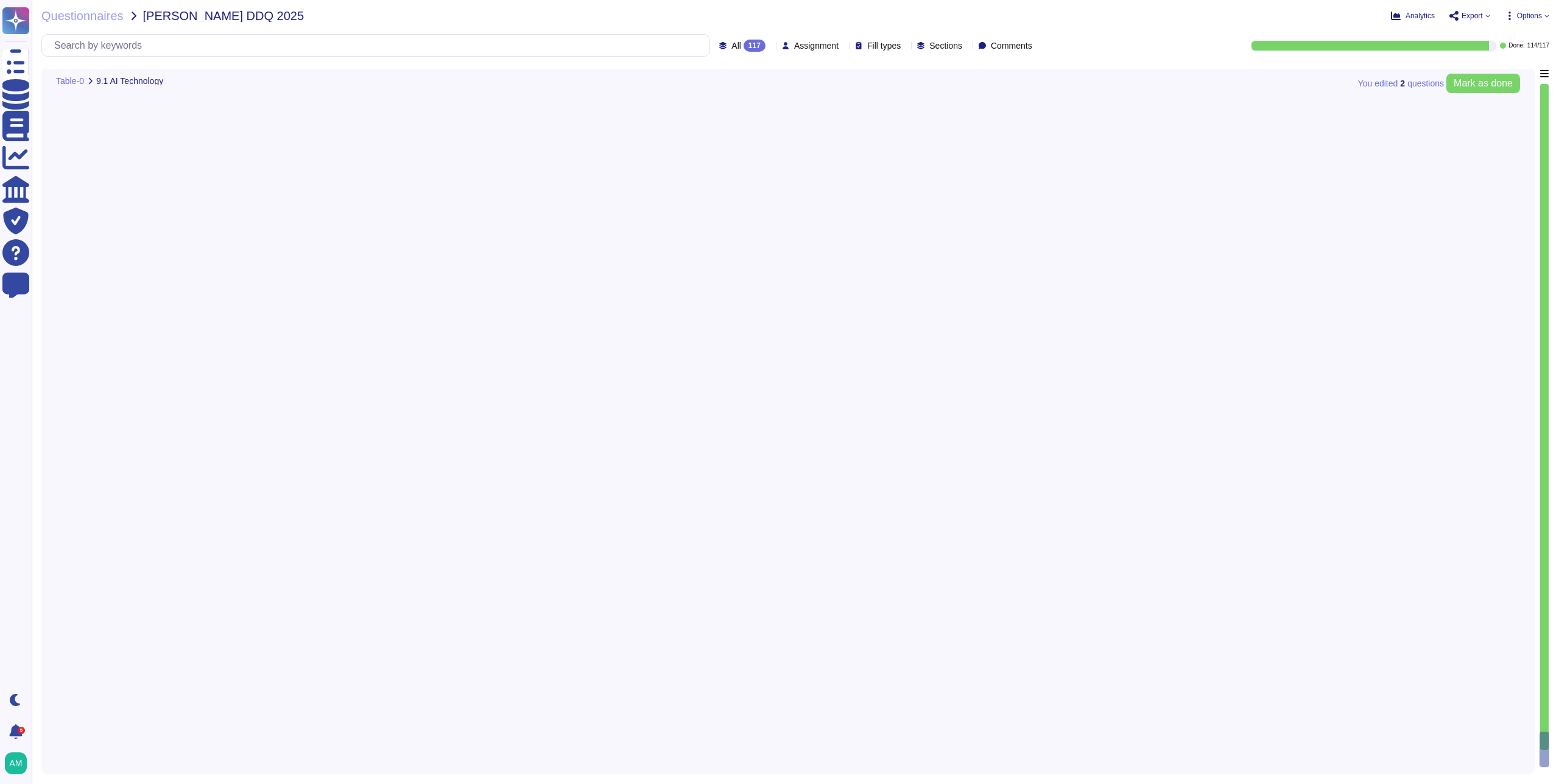
type textarea "We use an opt-out AI agent in our in-app support widget. It uses Intercom's pat…"
type textarea "A third-party, see previous answer."
type textarea "Intercom contractually restricts third party AI providers from using Inputs or …"
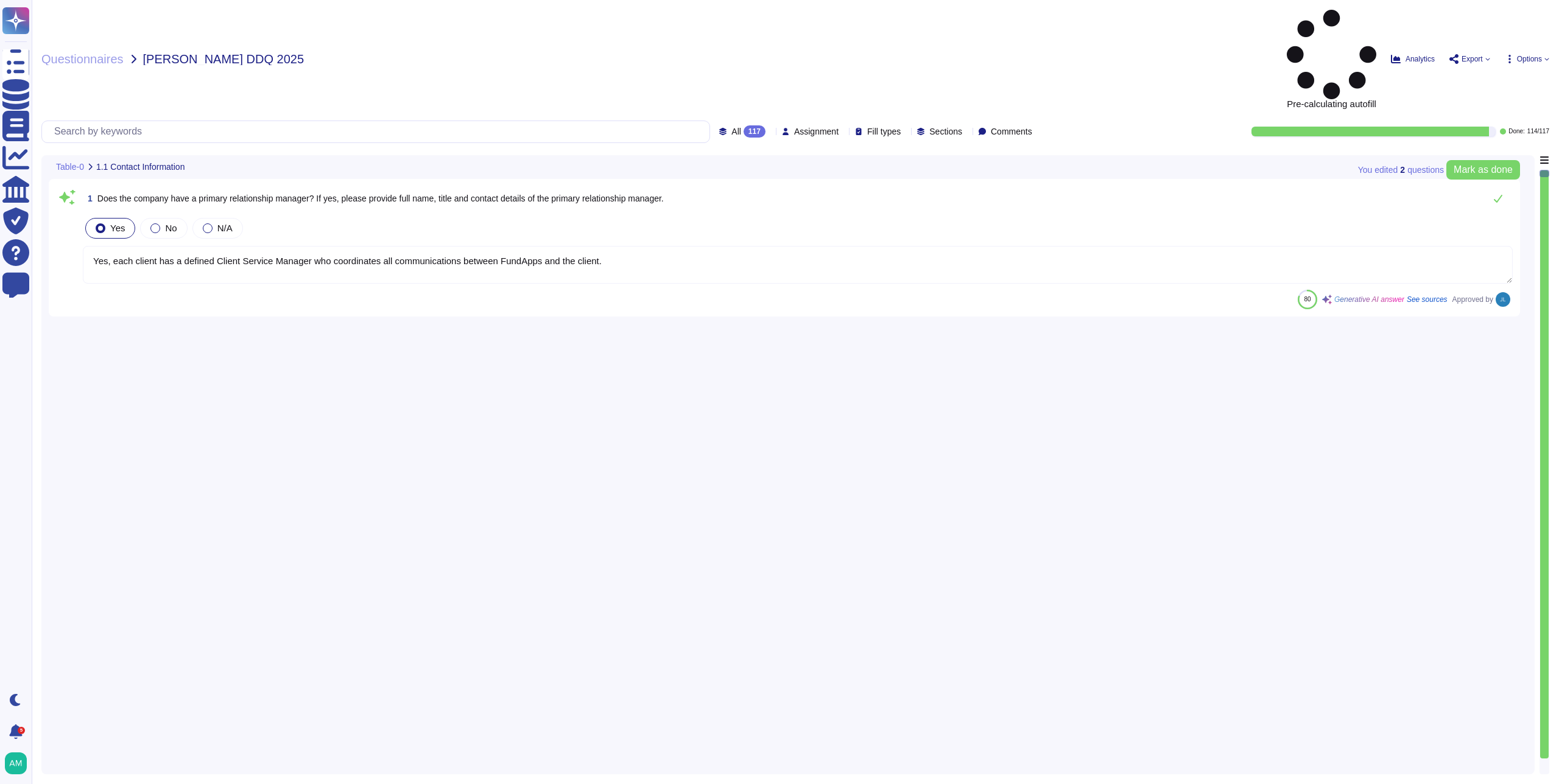
type textarea "Yes, each client has a defined Client Service Manager who coordinates all commu…"
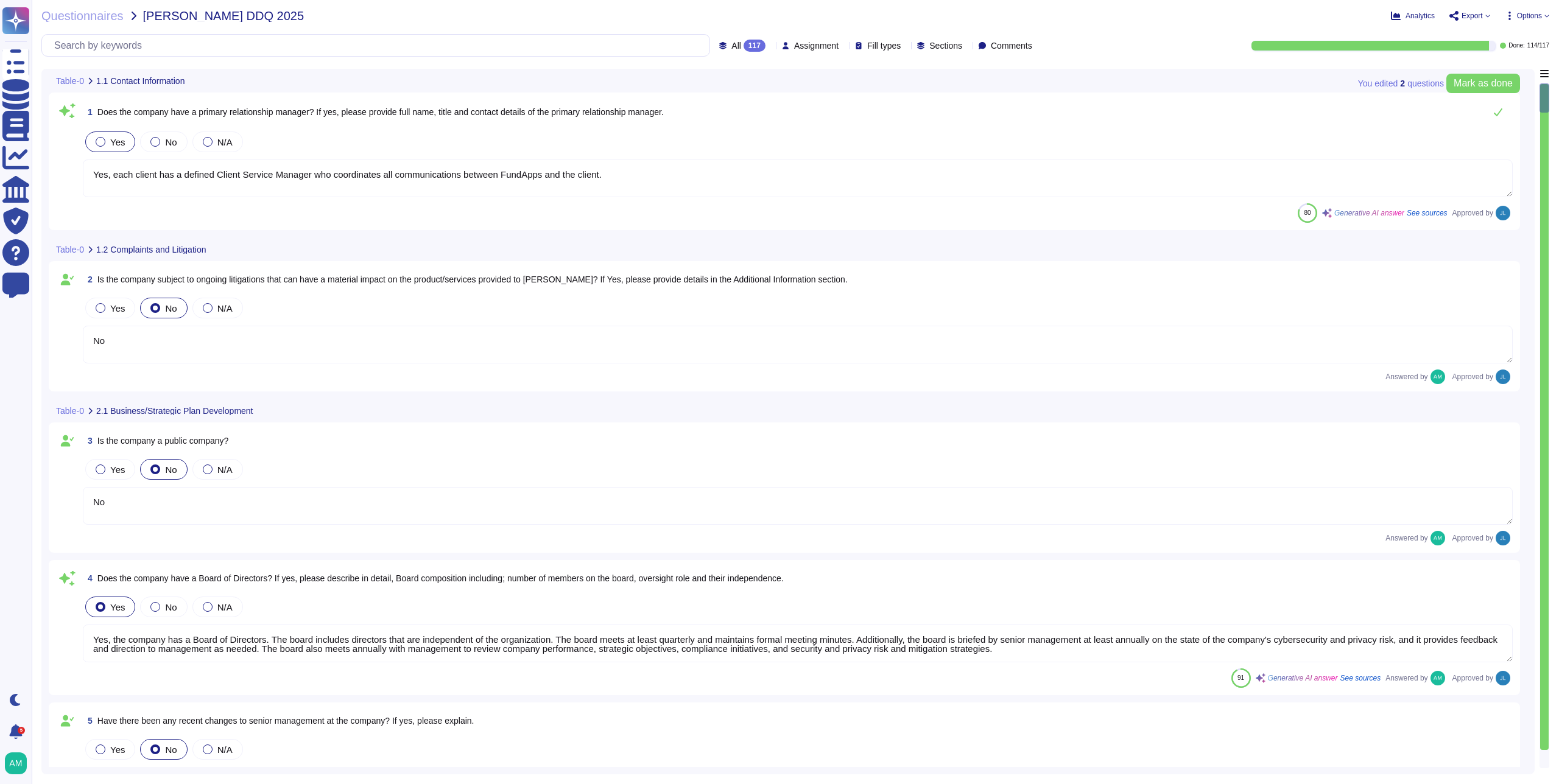
type textarea "No"
type textarea "Yes, the company has a Board of Directors. The board includes directors that ar…"
type textarea "No"
type textarea "Our CEO - Andrew White"
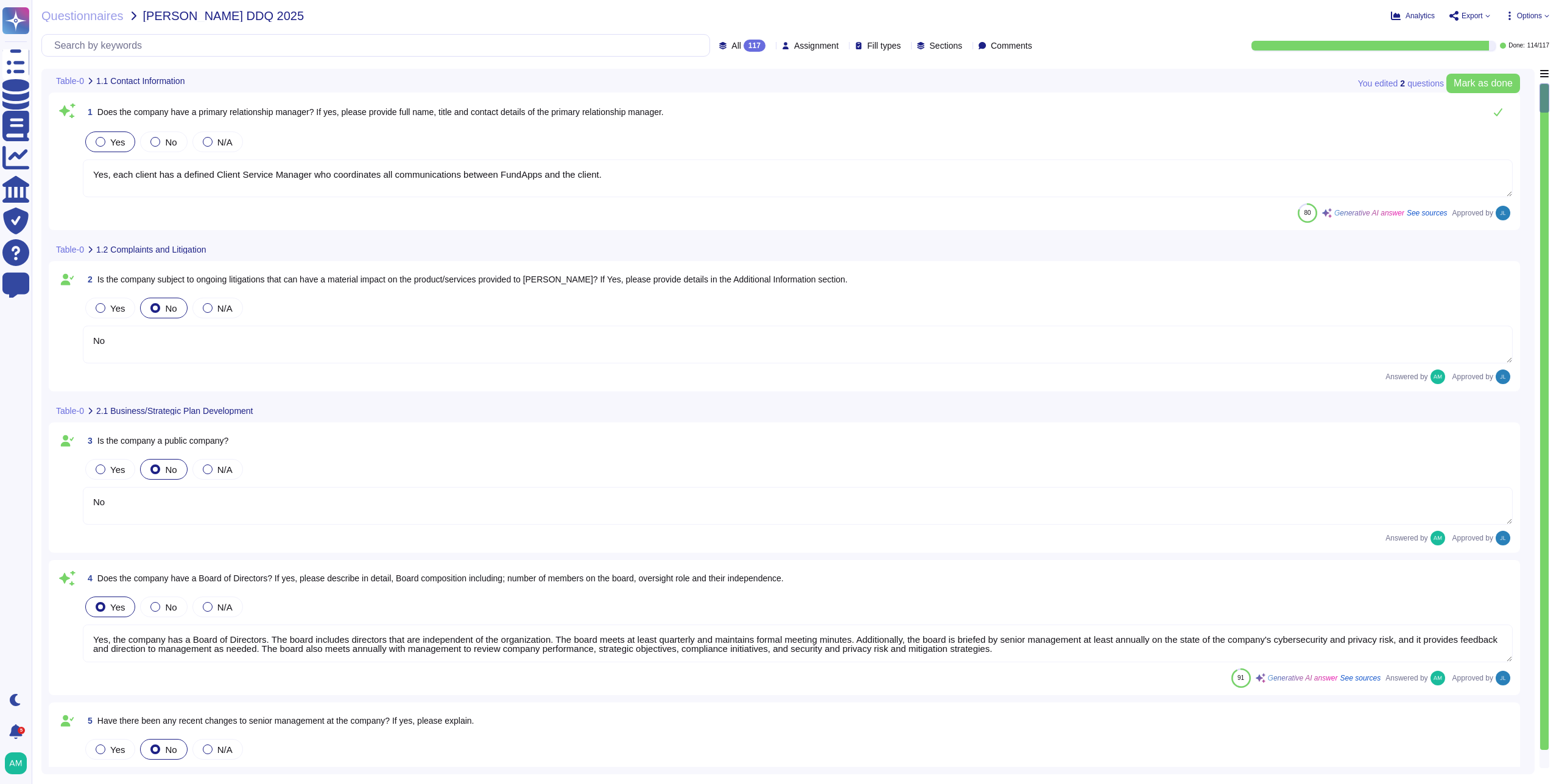
type textarea "The board of directors plays a significant role in the company's strategic over…"
